Goal: Use online tool/utility: Use online tool/utility

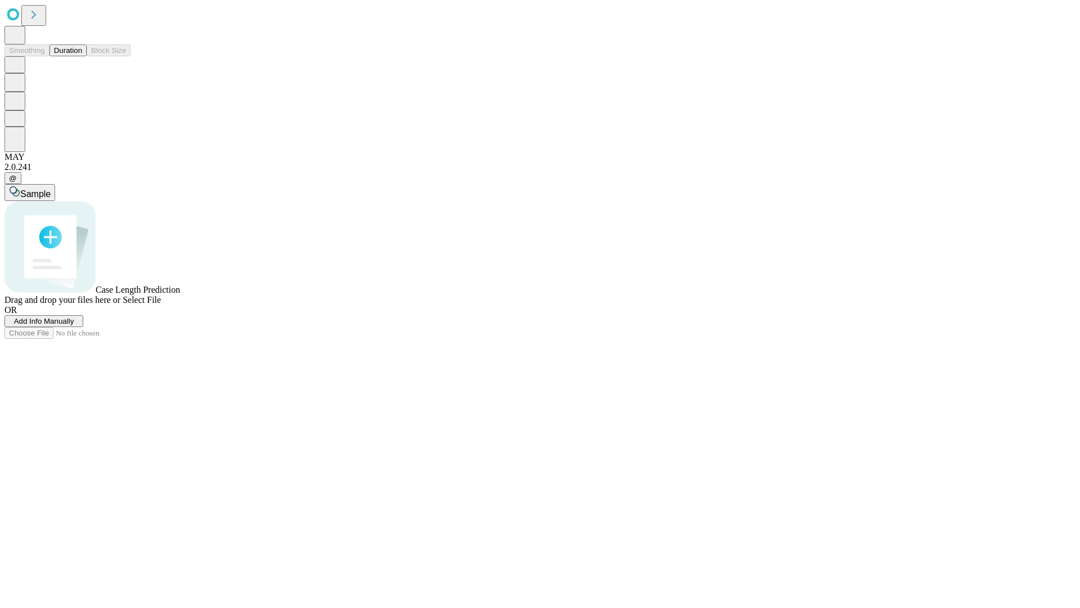
click at [82, 56] on button "Duration" at bounding box center [68, 50] width 37 height 12
click at [161, 304] on span "Select File" at bounding box center [142, 300] width 38 height 10
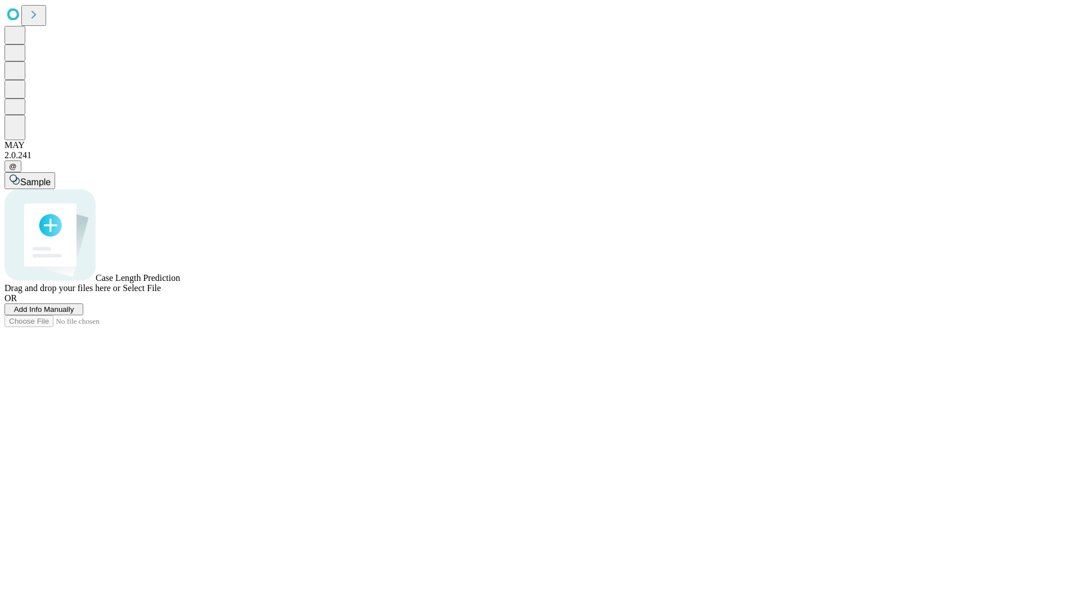
click at [161, 293] on span "Select File" at bounding box center [142, 288] width 38 height 10
